Goal: Information Seeking & Learning: Learn about a topic

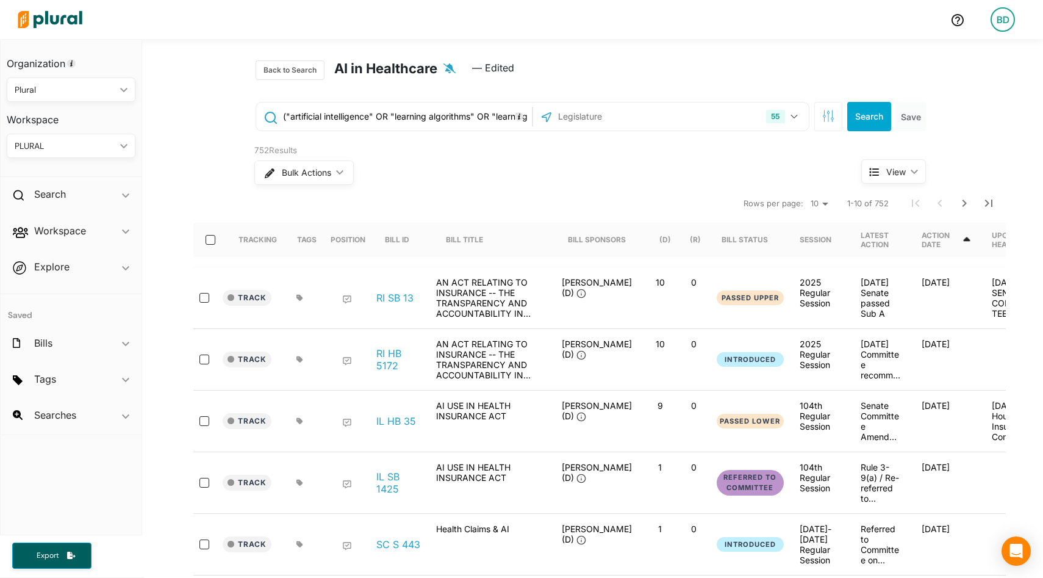
click at [58, 12] on img at bounding box center [49, 19] width 85 height 43
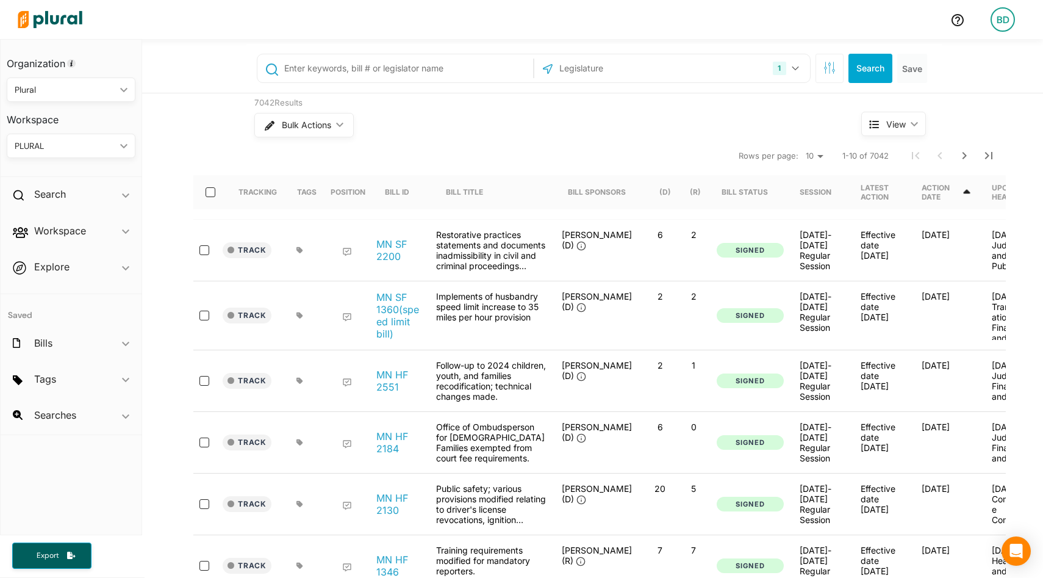
click at [406, 67] on input "text" at bounding box center [406, 68] width 247 height 23
click at [795, 70] on button "1" at bounding box center [787, 68] width 38 height 23
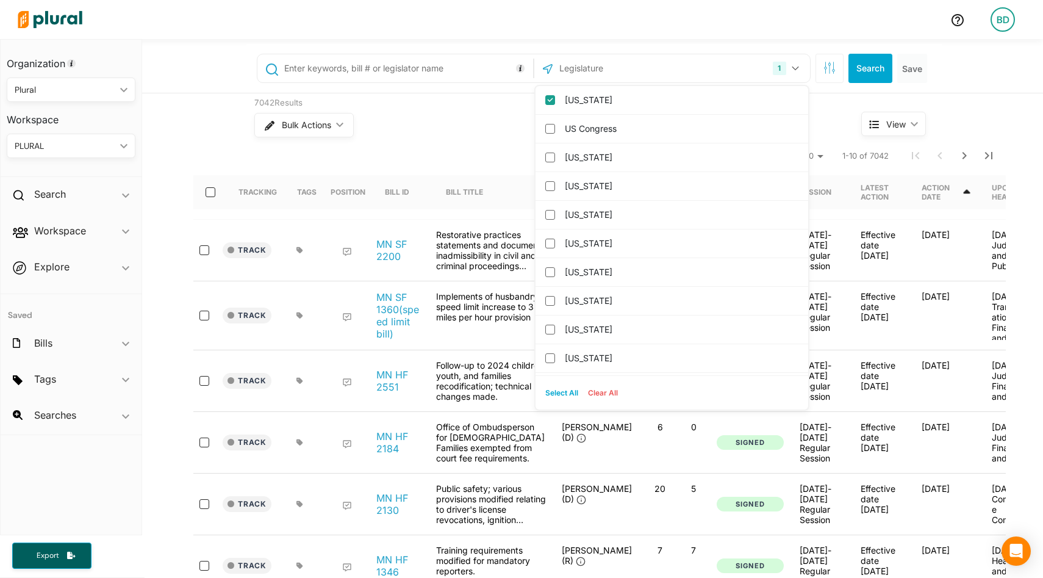
click at [552, 393] on button "Select All" at bounding box center [561, 393] width 43 height 18
checkbox input "true"
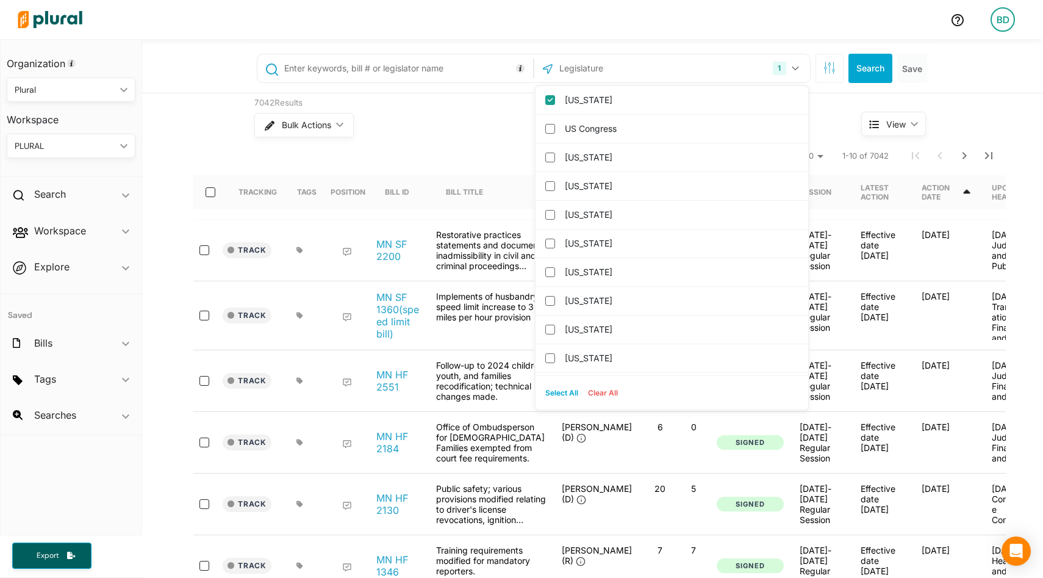
checkbox input "true"
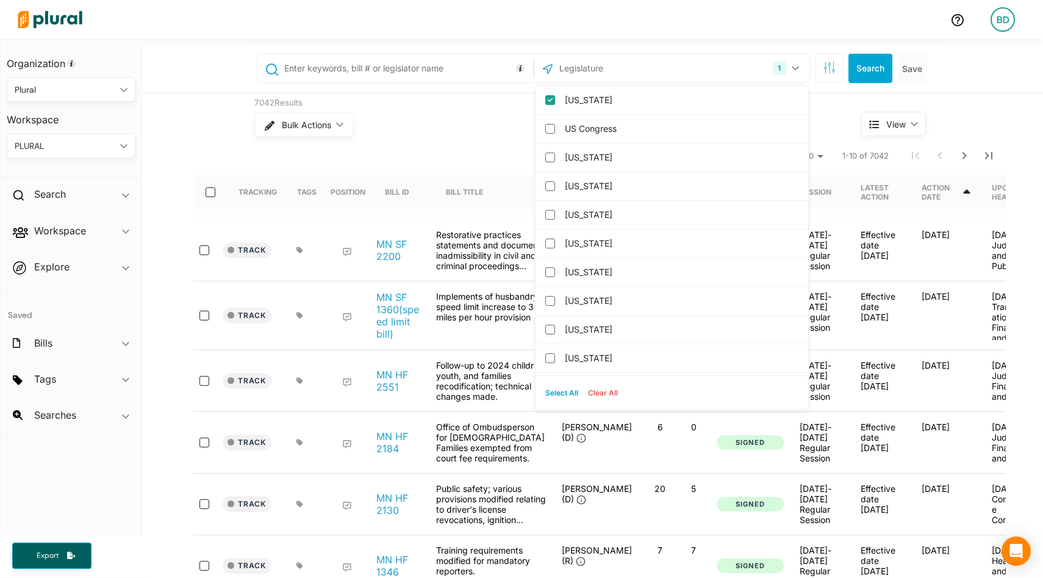
checkbox input "true"
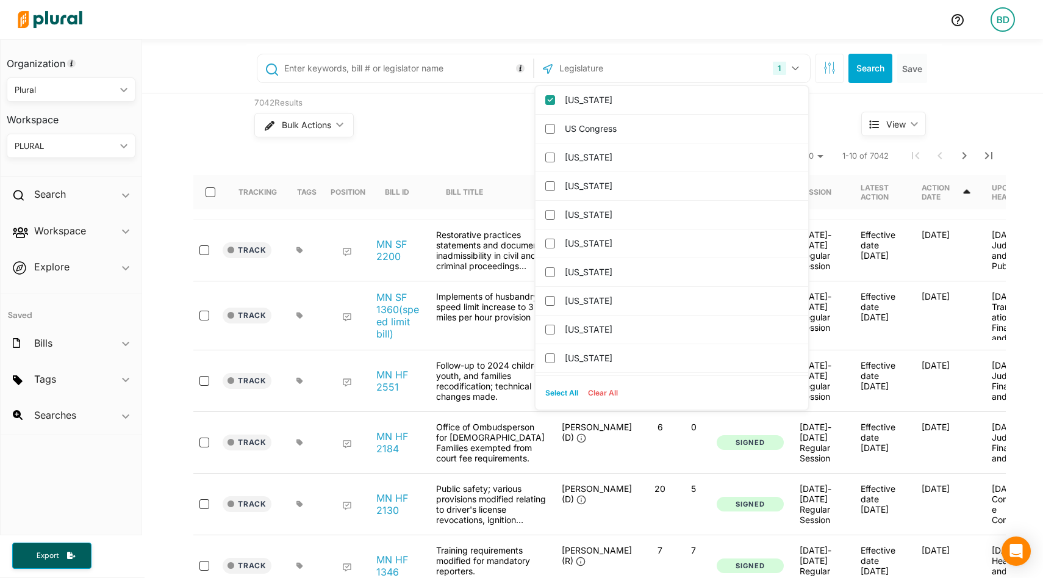
checkbox input "true"
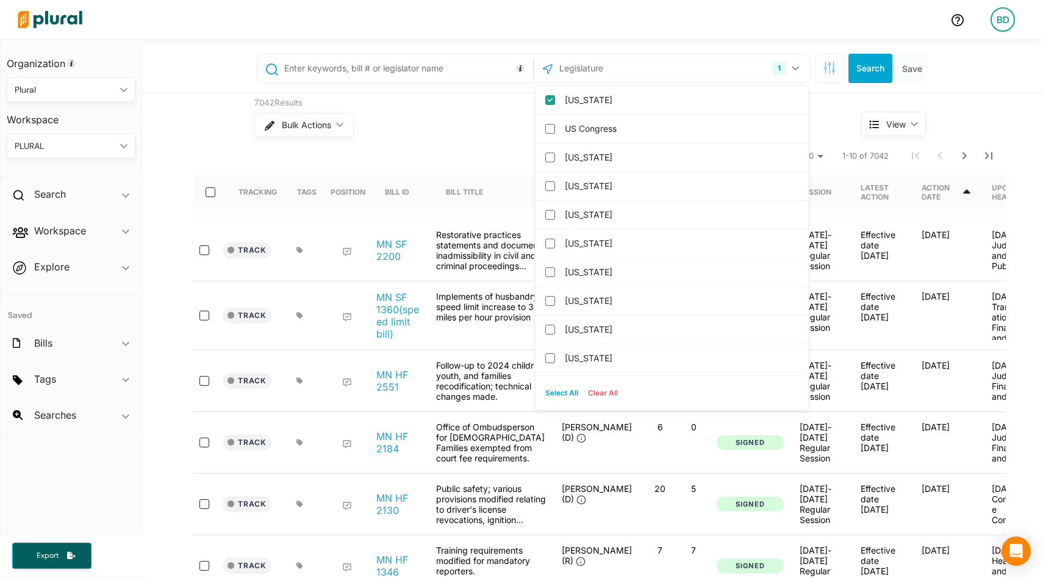
checkbox input "true"
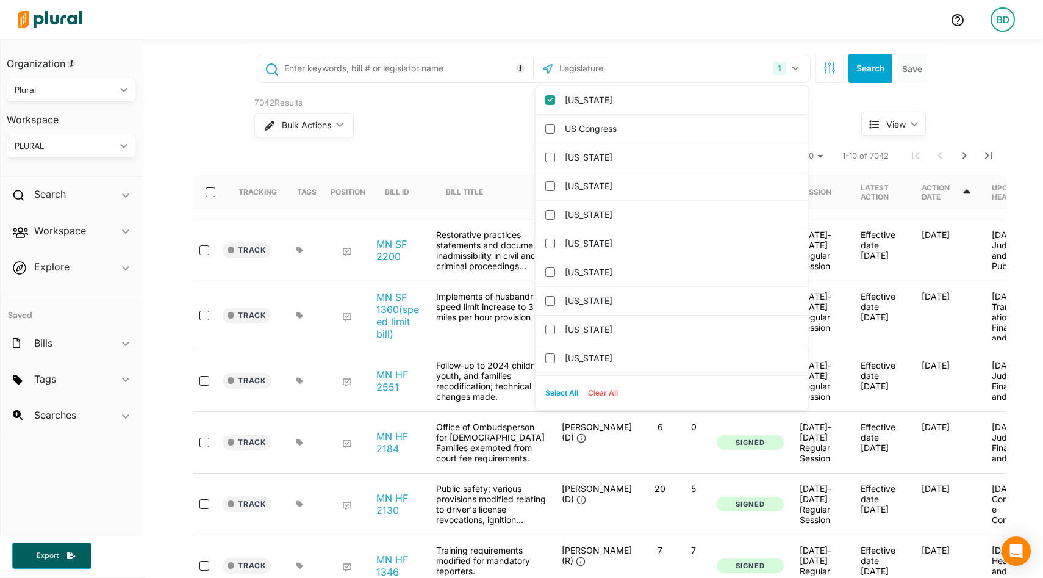
checkbox input "true"
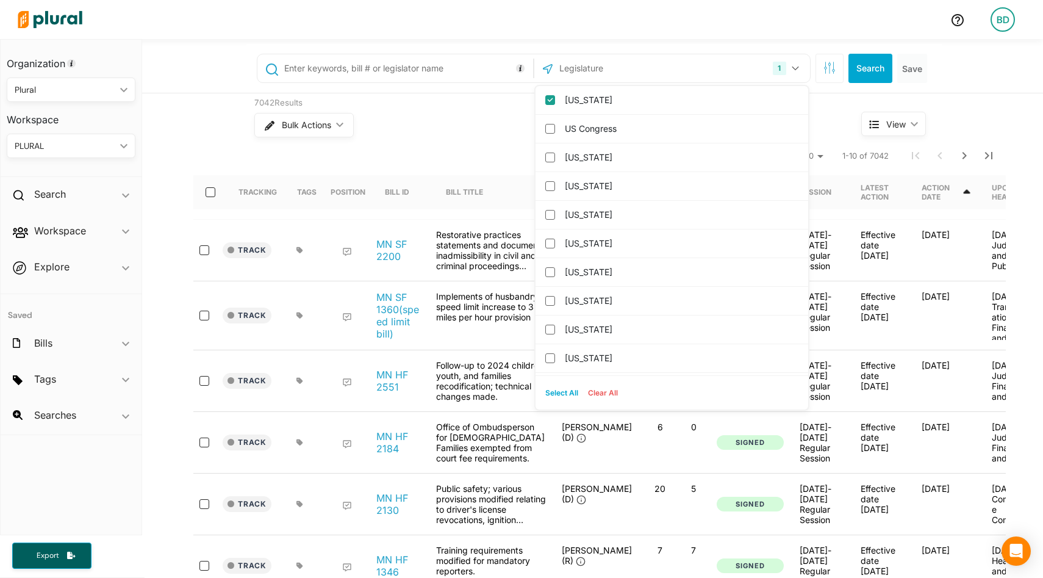
checkbox input "true"
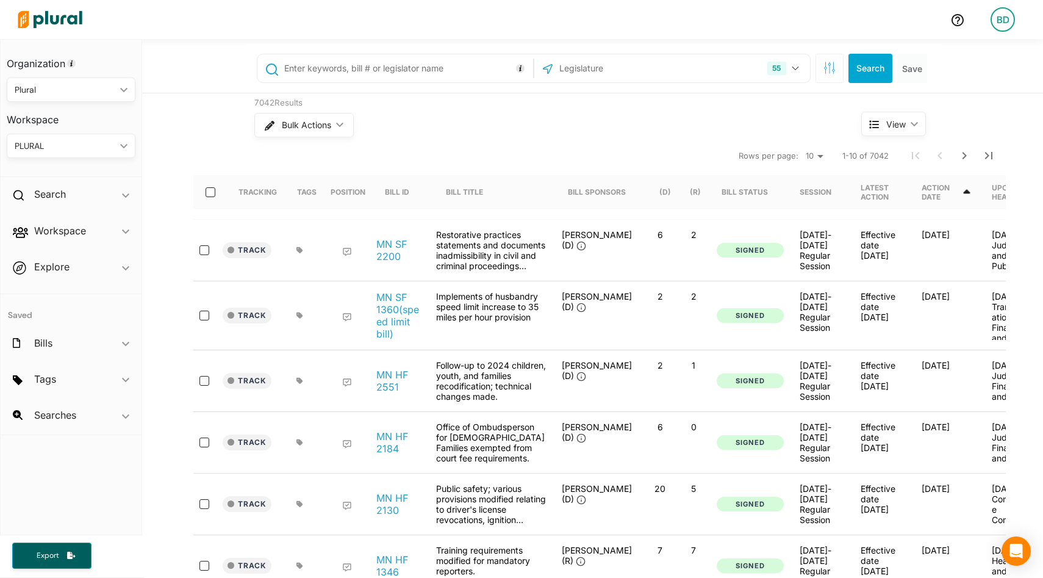
click at [460, 54] on div "55 US Congress [US_STATE] [US_STATE] [US_STATE] [US_STATE] [US_STATE] [US_STATE…" at bounding box center [534, 68] width 554 height 29
click at [351, 63] on input "text" at bounding box center [406, 68] width 247 height 23
type input ""affordable housing""
click at [854, 68] on button "Search" at bounding box center [870, 68] width 44 height 29
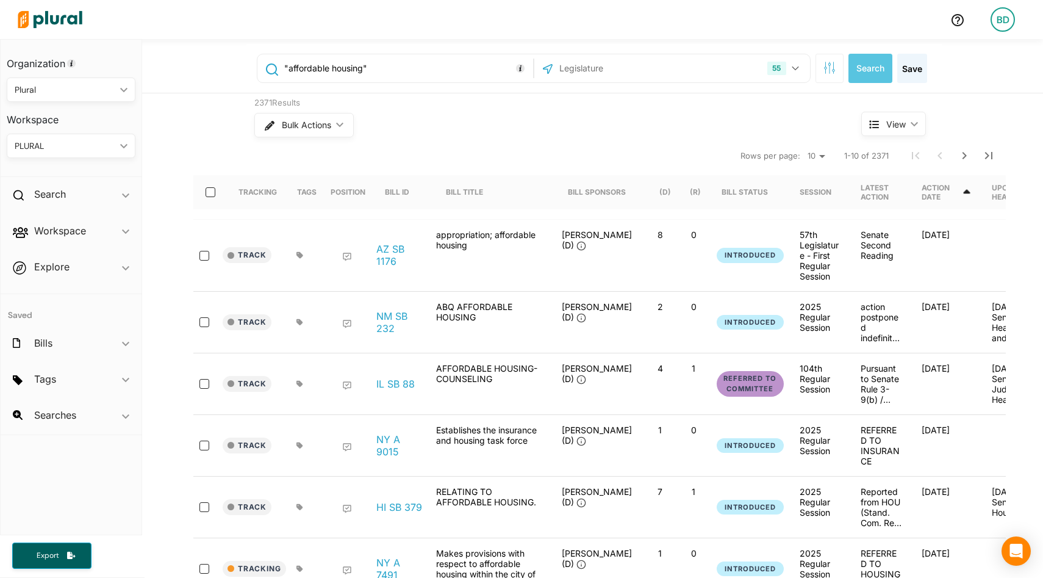
scroll to position [0, 1]
click at [387, 380] on link "IL SB 88" at bounding box center [394, 384] width 38 height 12
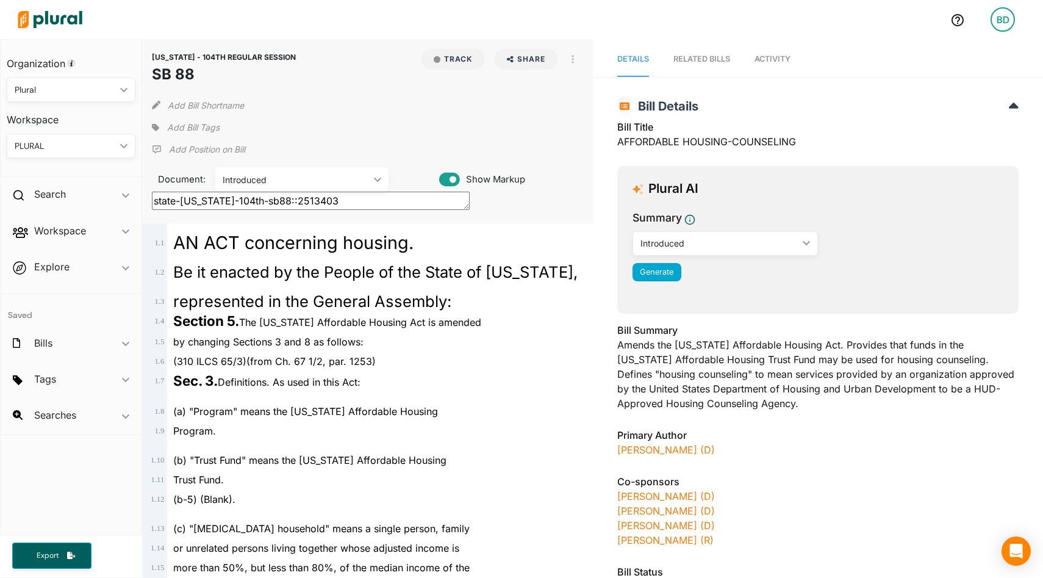
click at [765, 57] on span "Activity" at bounding box center [772, 58] width 36 height 9
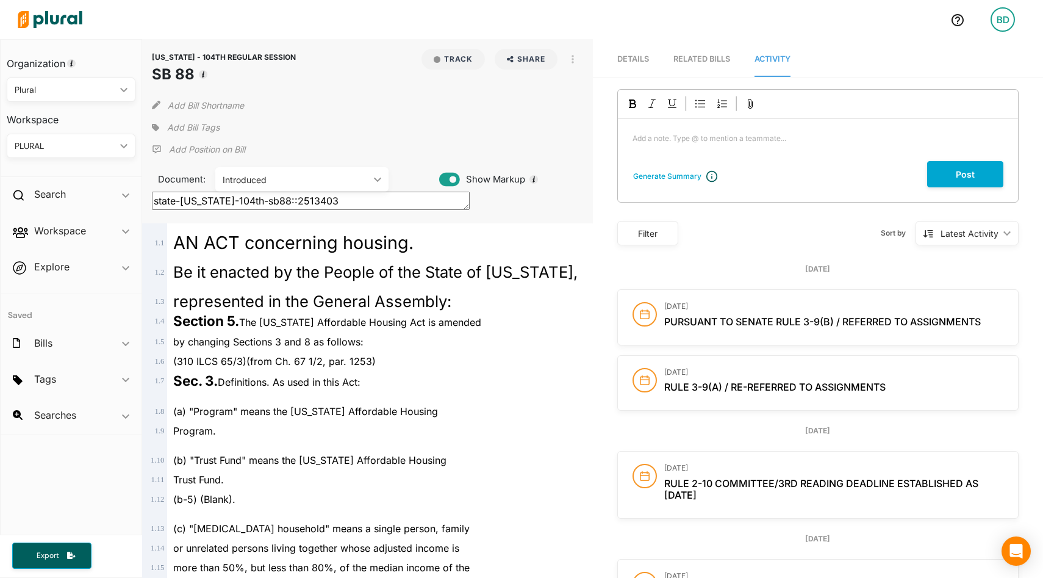
click at [56, 21] on img at bounding box center [49, 19] width 85 height 43
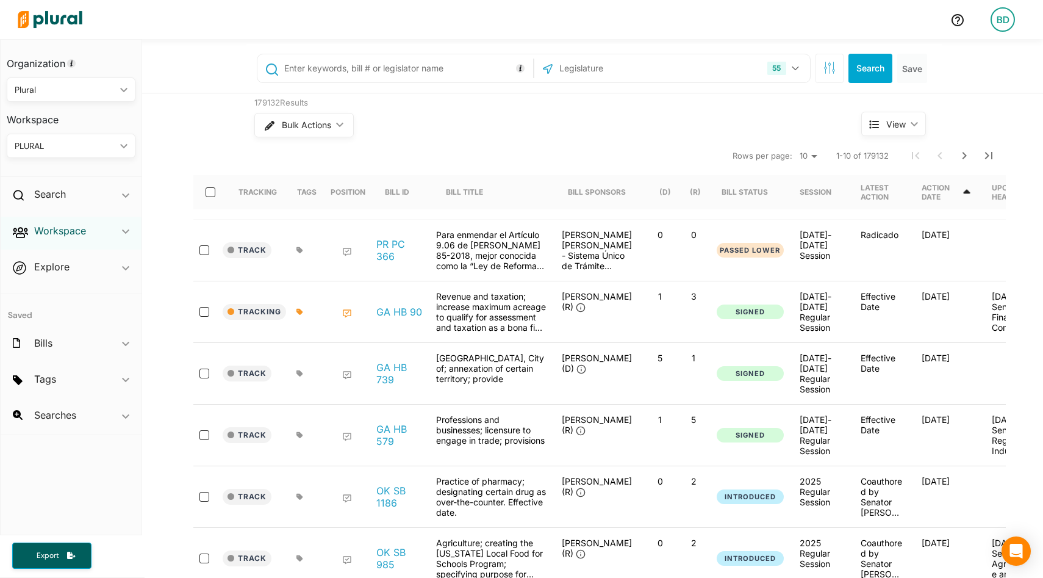
click at [80, 228] on h2 "Workspace" at bounding box center [60, 230] width 52 height 13
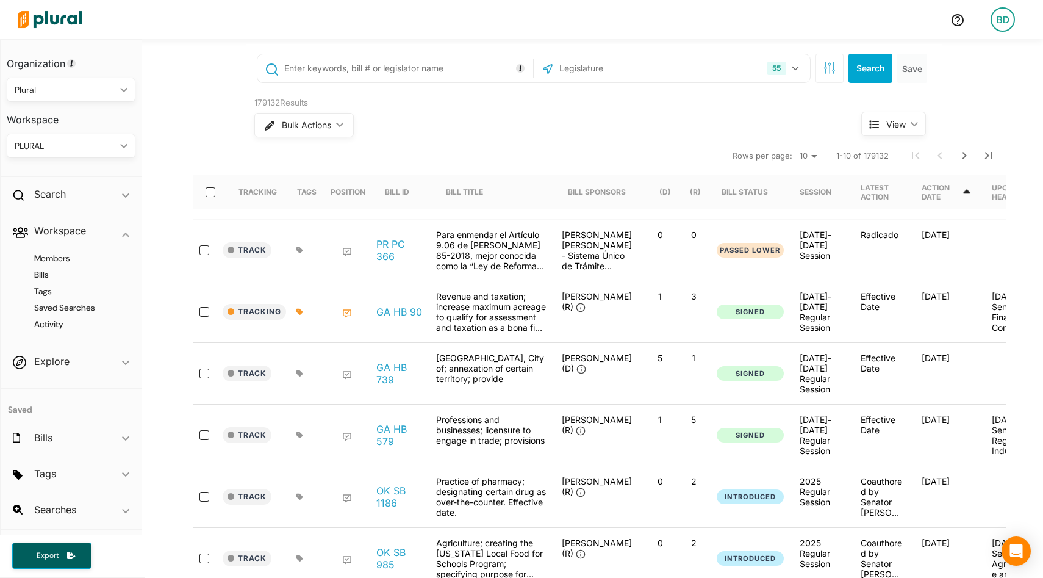
click at [67, 141] on div "PLURAL" at bounding box center [65, 146] width 101 height 13
click at [53, 203] on div "EDUCATION" at bounding box center [63, 203] width 95 height 10
click at [37, 272] on h4 "Bills" at bounding box center [74, 275] width 110 height 12
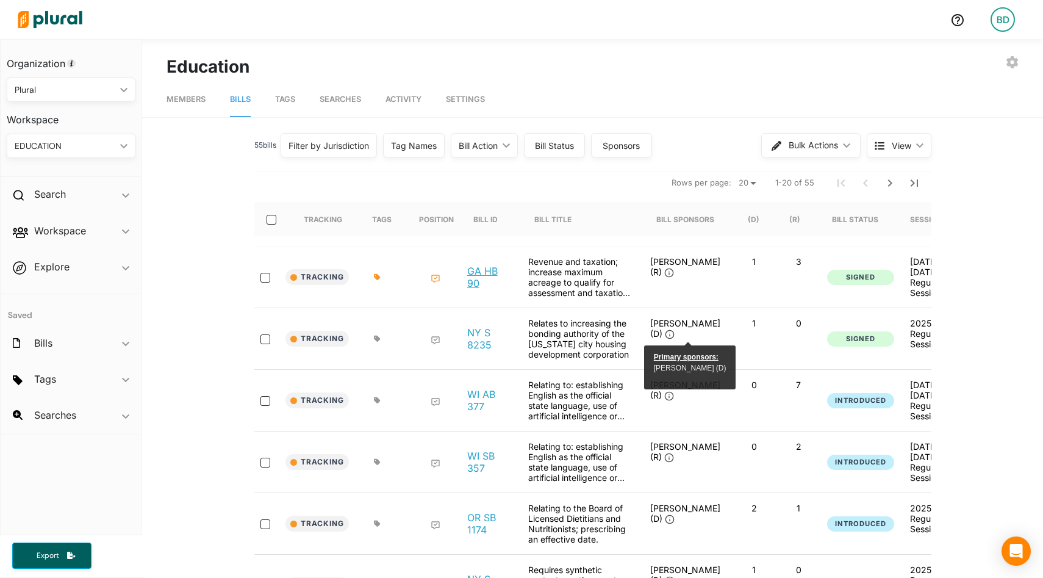
click at [473, 272] on link "GA HB 90" at bounding box center [487, 277] width 41 height 24
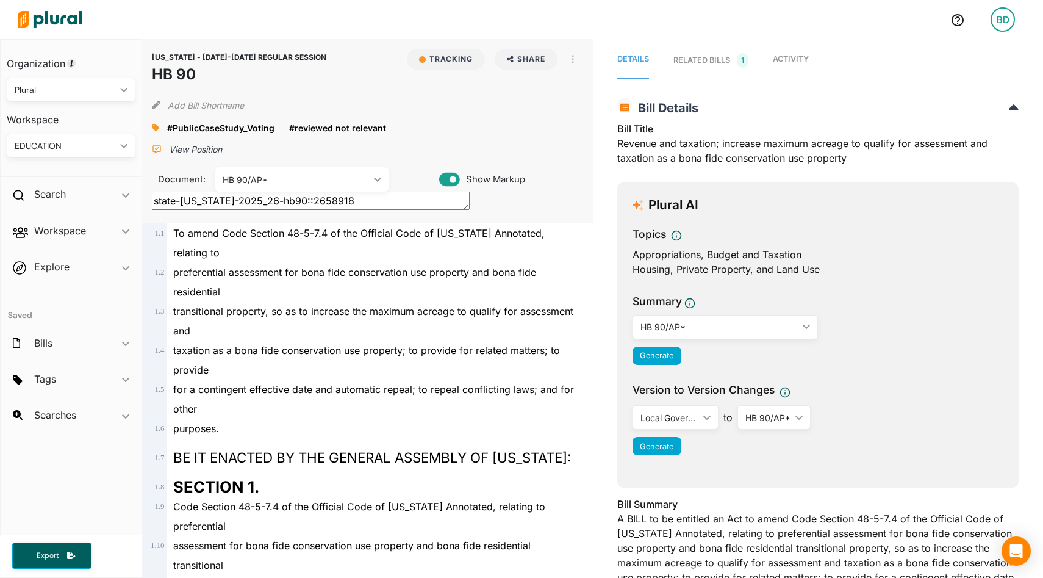
click at [754, 155] on div "Bill Title Revenue and taxation; increase maximum acreage to qualify for assess…" at bounding box center [817, 146] width 401 height 51
click at [753, 156] on div "Bill Title Revenue and taxation; increase maximum acreage to qualify for assess…" at bounding box center [817, 146] width 401 height 51
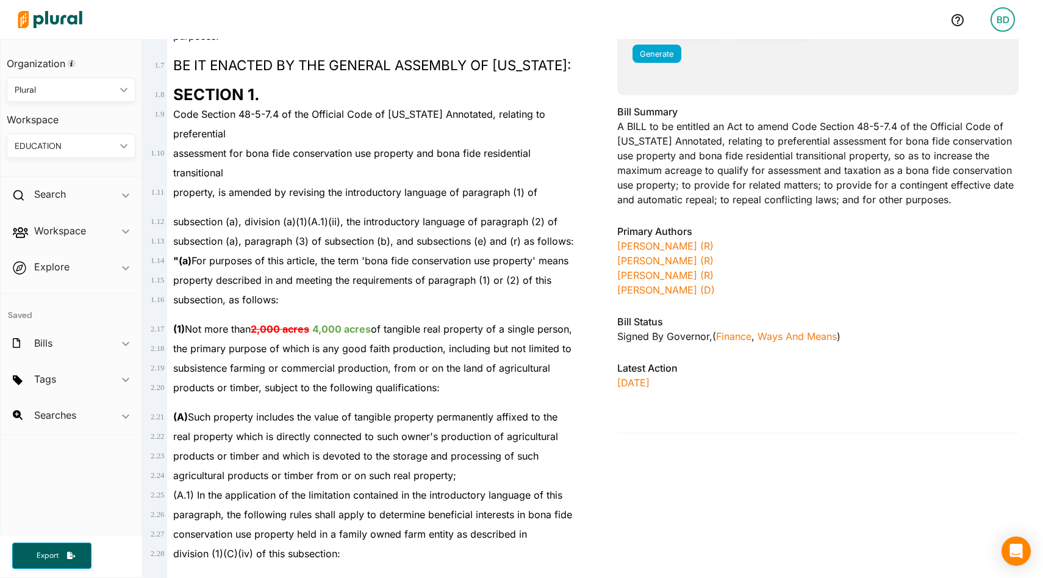
scroll to position [404, 0]
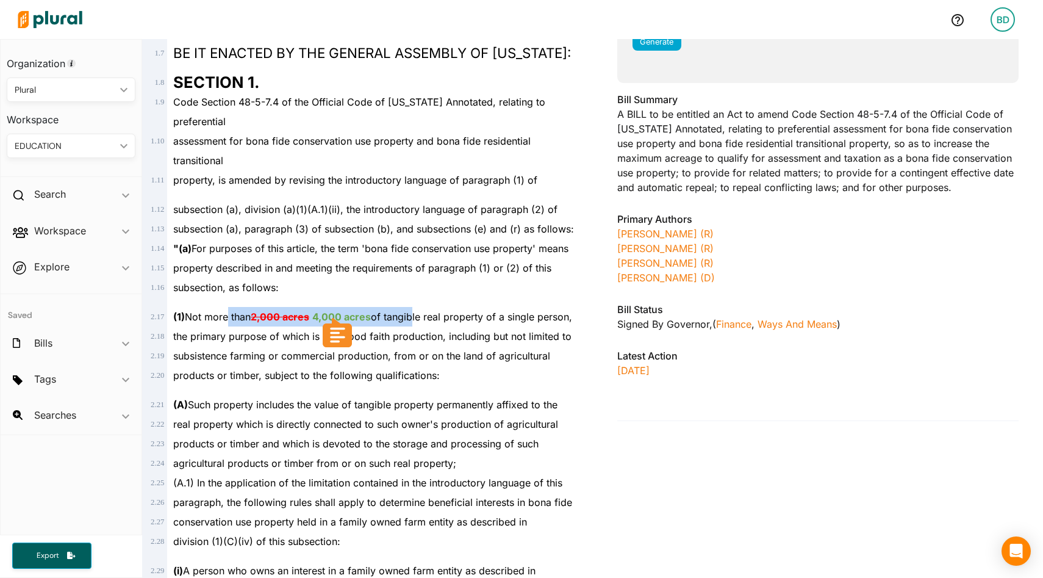
drag, startPoint x: 414, startPoint y: 305, endPoint x: 225, endPoint y: 292, distance: 188.9
click at [225, 297] on div "(1) Not more than 2,000 acres 4,000 acres of tangible real property of a single…" at bounding box center [372, 311] width 411 height 29
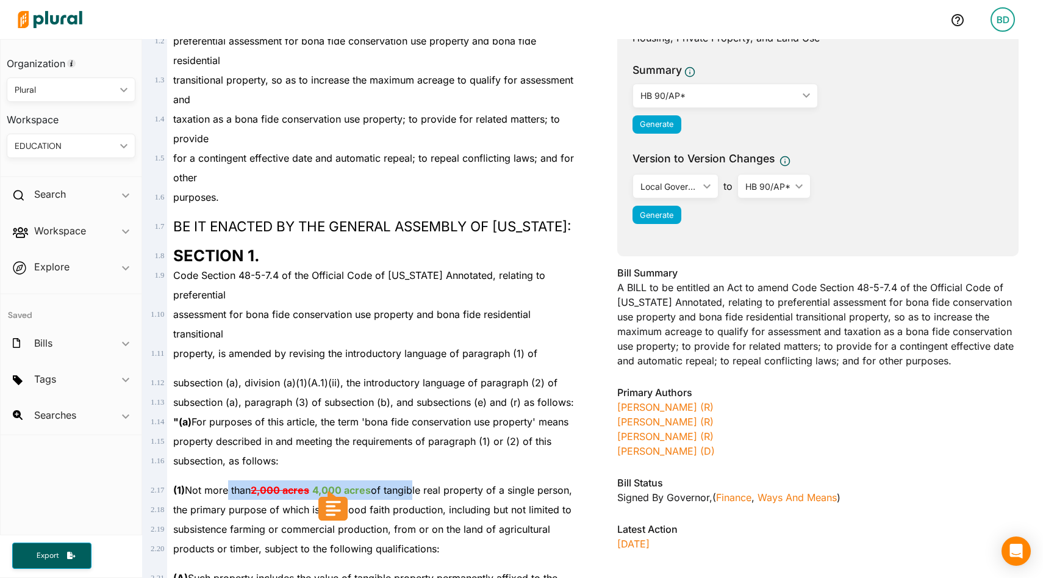
scroll to position [234, 0]
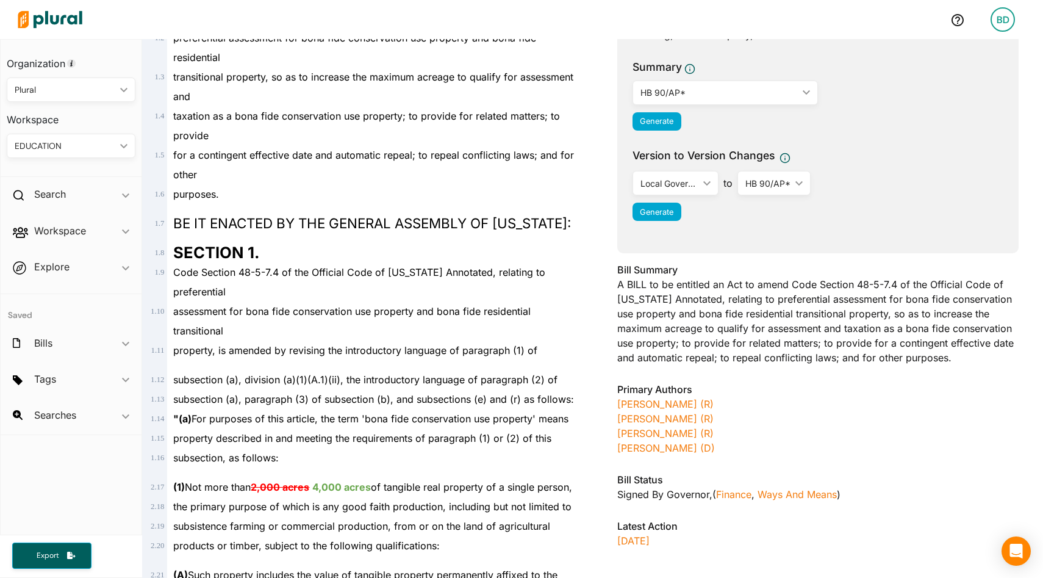
click at [438, 301] on div "assessment for bona fide conservation use property and bona fide residential tr…" at bounding box center [372, 320] width 411 height 39
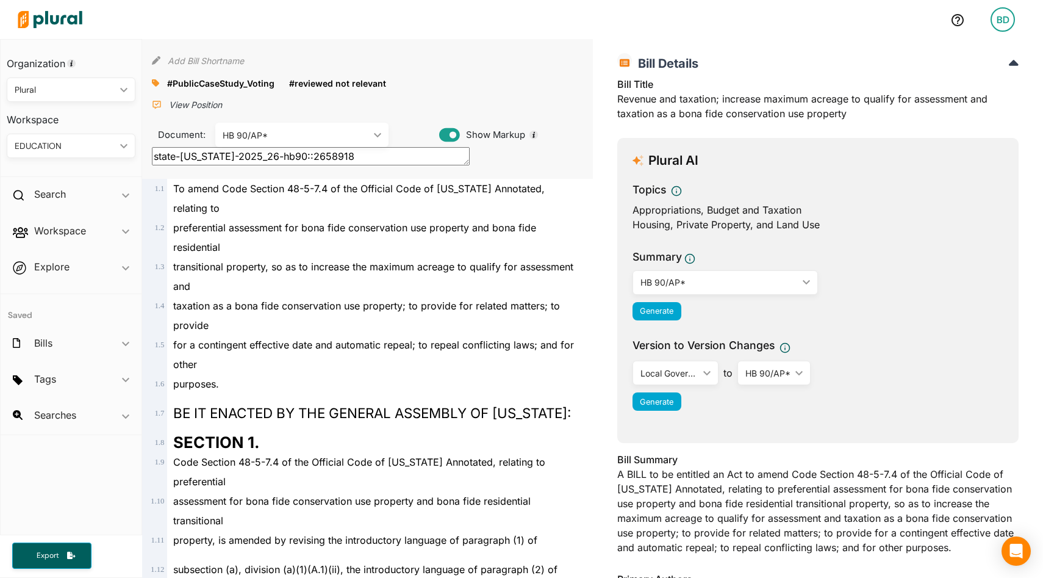
scroll to position [0, 0]
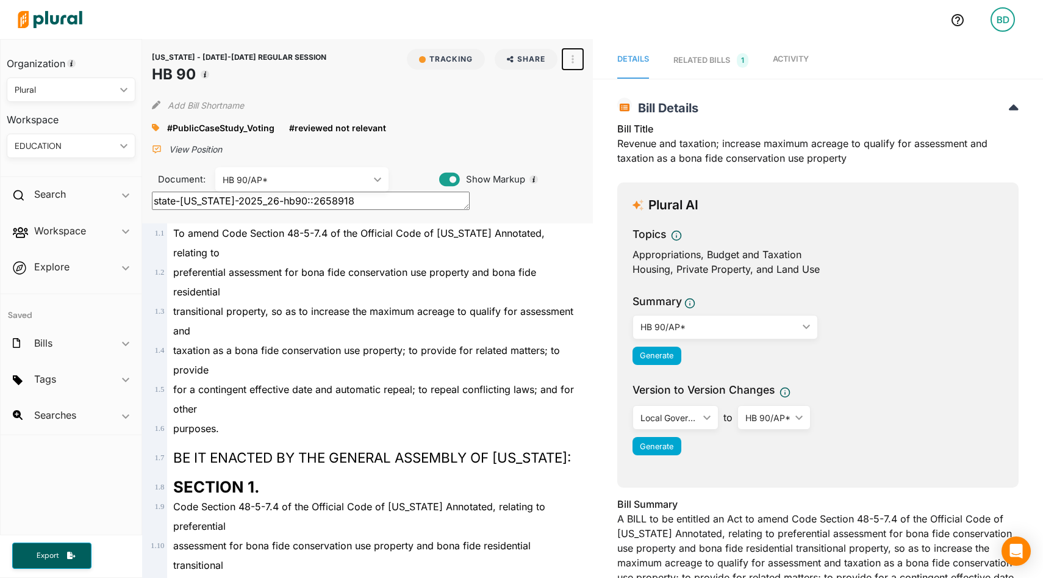
click at [570, 57] on button "button" at bounding box center [572, 59] width 21 height 21
click at [598, 115] on div "View Source" at bounding box center [625, 114] width 74 height 10
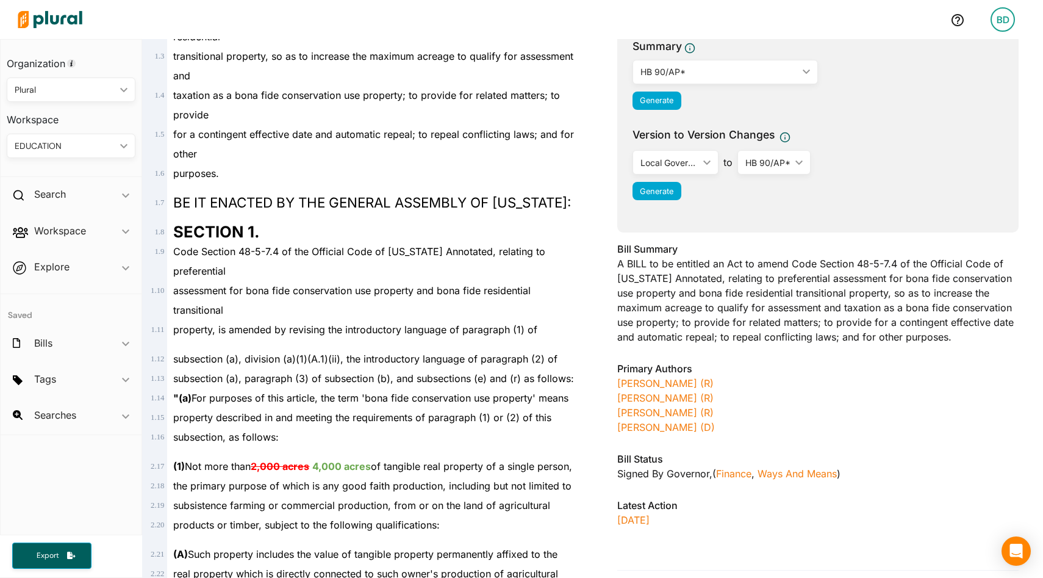
scroll to position [262, 0]
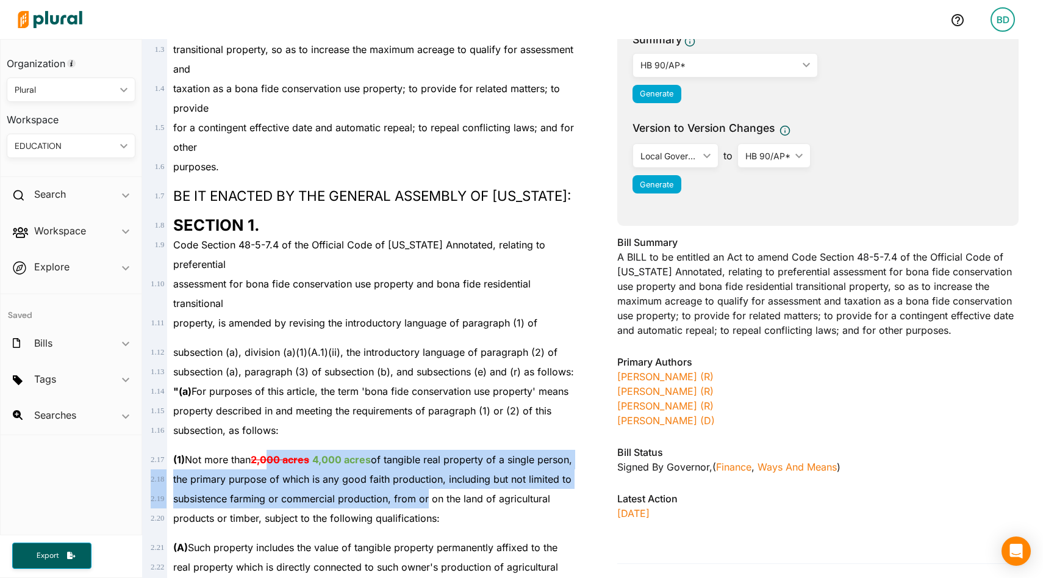
drag, startPoint x: 420, startPoint y: 469, endPoint x: 273, endPoint y: 432, distance: 150.9
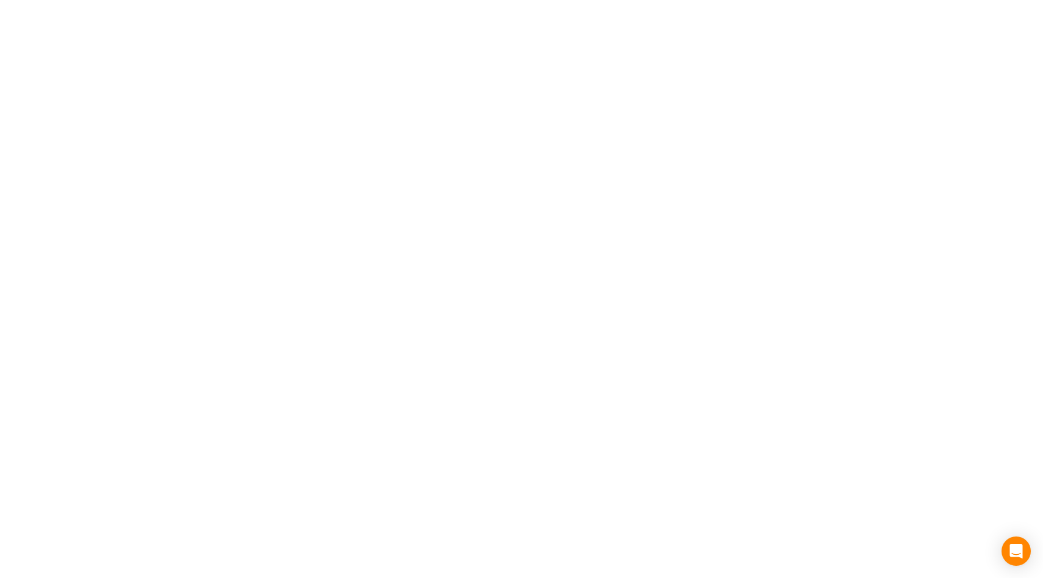
click at [371, 0] on html "BD Organization Plural ic_keyboard_arrow_down Personal Plural Workspace EDUCATI…" at bounding box center [521, 0] width 1043 height 0
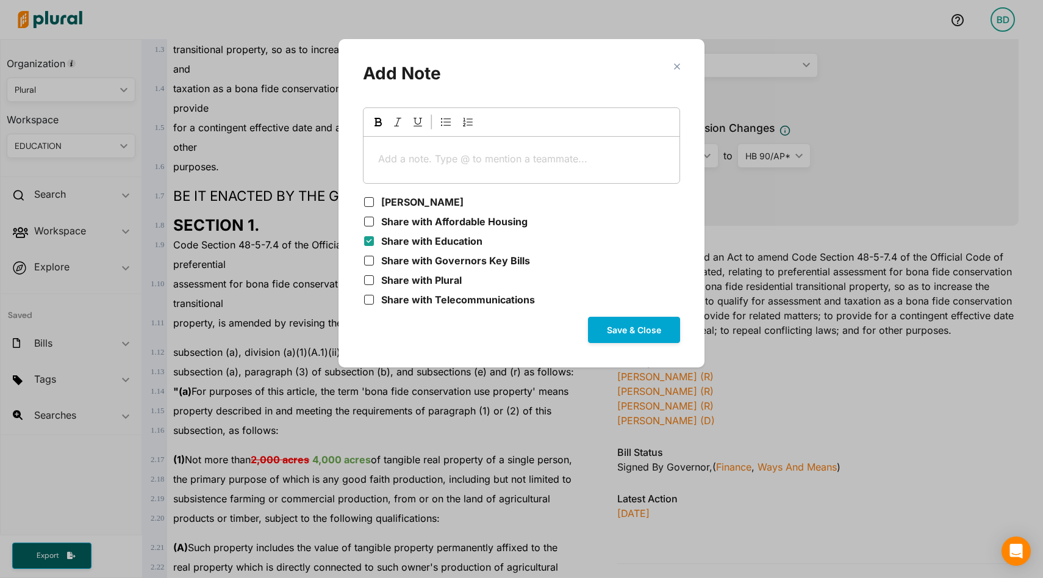
click at [424, 139] on div "Add a note. Type @ to mention a teammate... ﻿" at bounding box center [522, 160] width 316 height 46
click at [424, 146] on div "Add a note. Type @ to mention a teammate... ﻿" at bounding box center [522, 160] width 316 height 46
click at [674, 66] on polygon "Modal" at bounding box center [677, 66] width 10 height 10
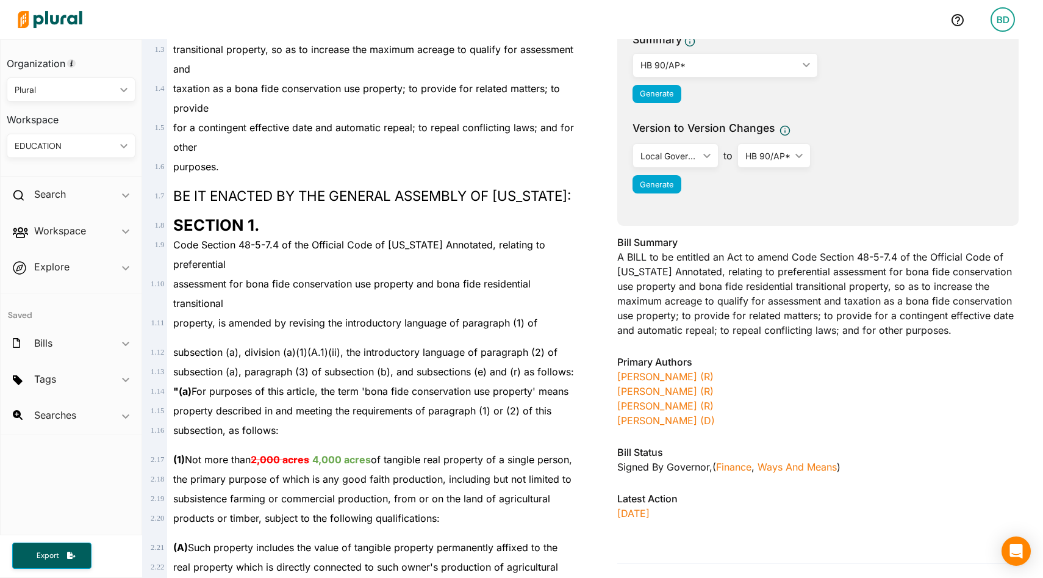
scroll to position [0, 0]
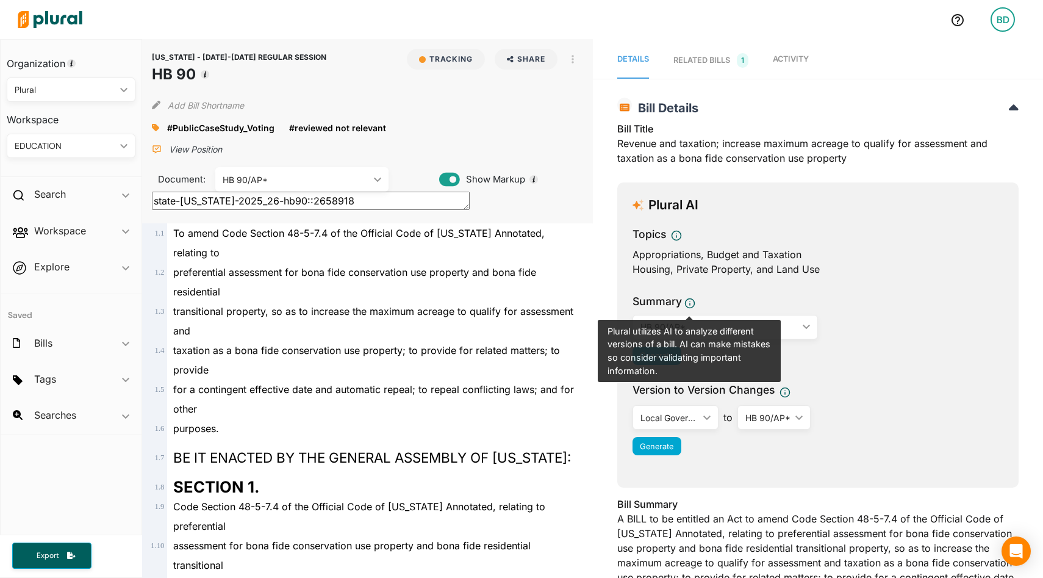
click at [685, 321] on div "Plural utilizes AI to analyze different versions of a bill. AI can make mistake…" at bounding box center [689, 351] width 183 height 62
click at [686, 420] on div "Local Government Fiscal Note" at bounding box center [669, 417] width 58 height 13
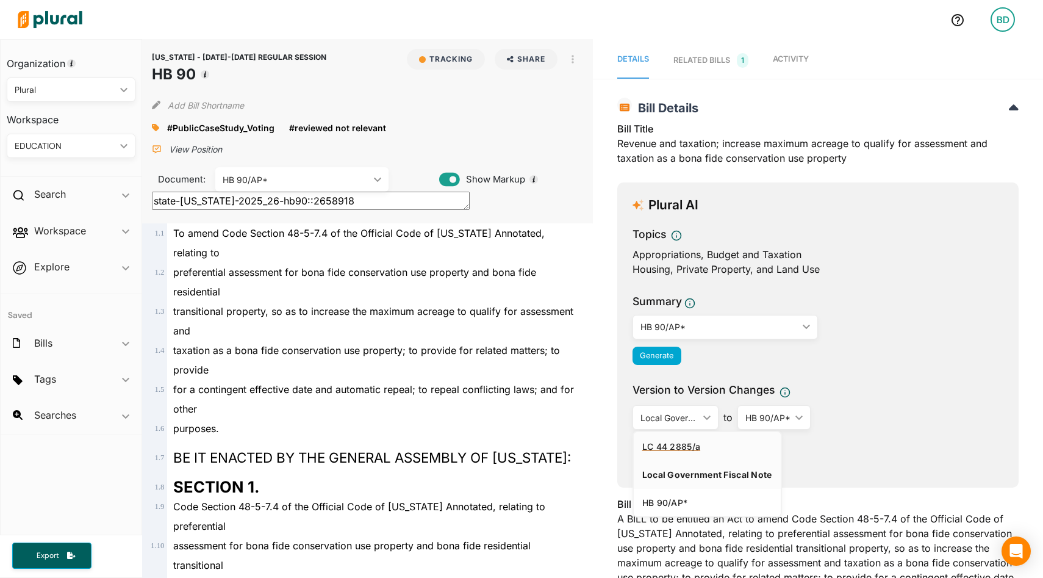
click at [678, 445] on div "LC 44 2885/a" at bounding box center [707, 446] width 130 height 10
click at [751, 420] on div "HB 90/AP*" at bounding box center [765, 417] width 45 height 13
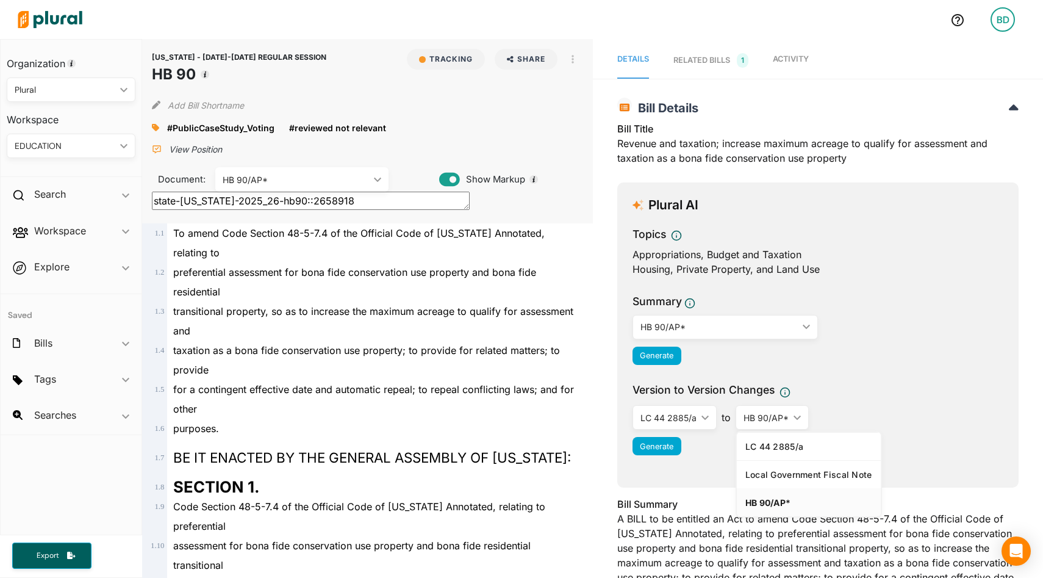
click at [890, 359] on div "Generate" at bounding box center [817, 355] width 371 height 18
click at [572, 59] on icon "button" at bounding box center [572, 59] width 2 height 9
click at [470, 344] on span "taxation as a bona fide conservation use property; to provide for related matte…" at bounding box center [366, 360] width 387 height 32
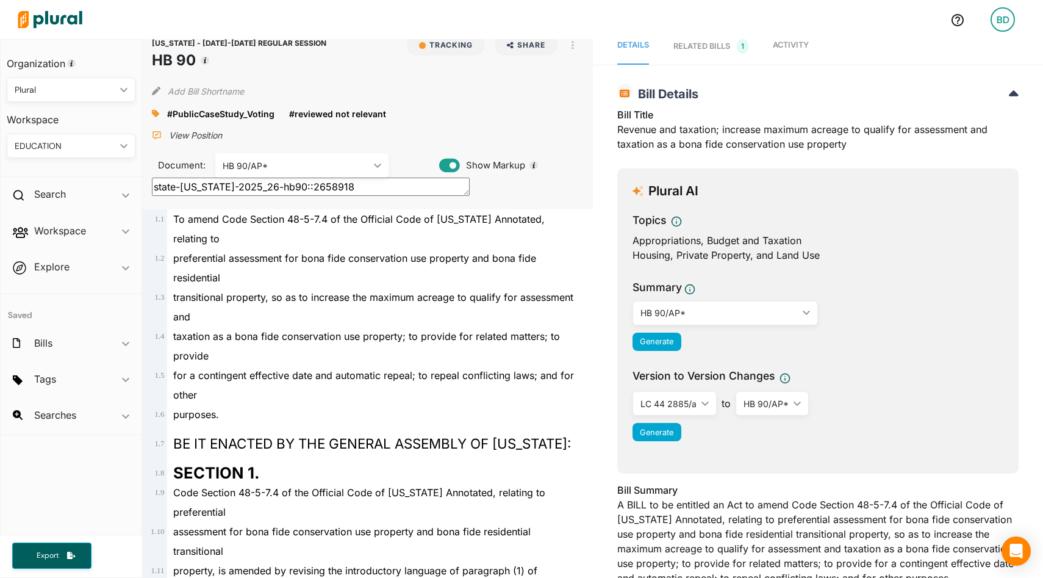
scroll to position [15, 0]
